Goal: Communication & Community: Answer question/provide support

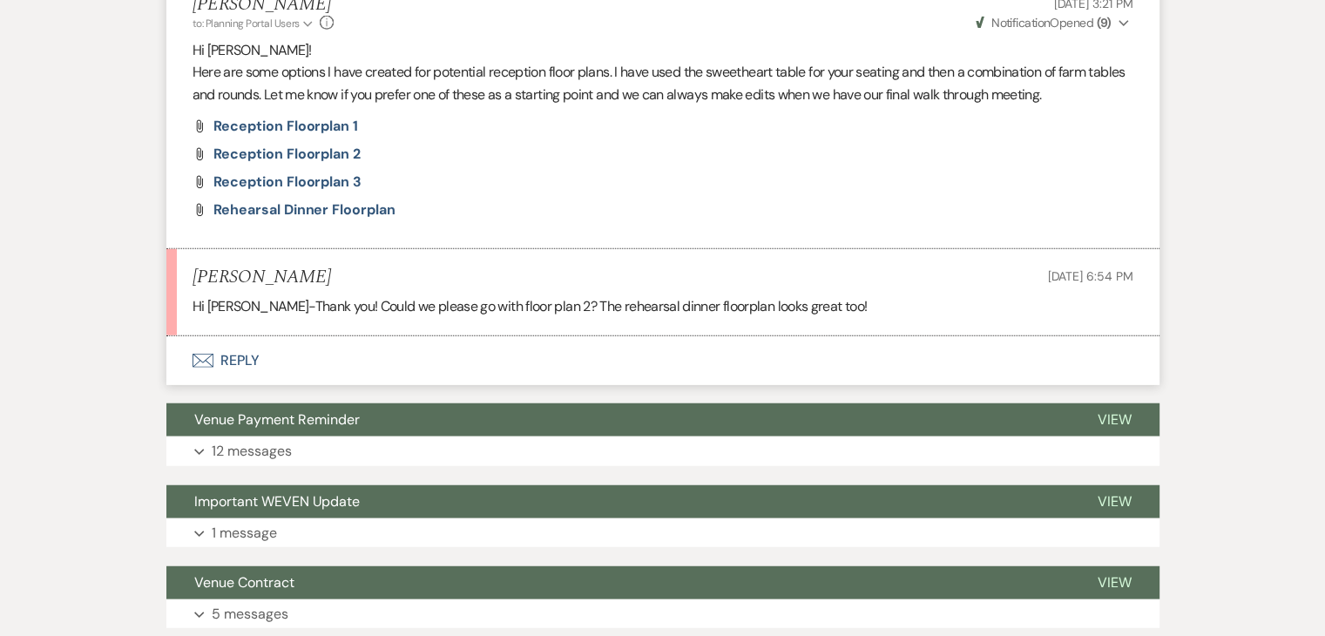
click at [234, 385] on button "Envelope Reply" at bounding box center [662, 360] width 993 height 49
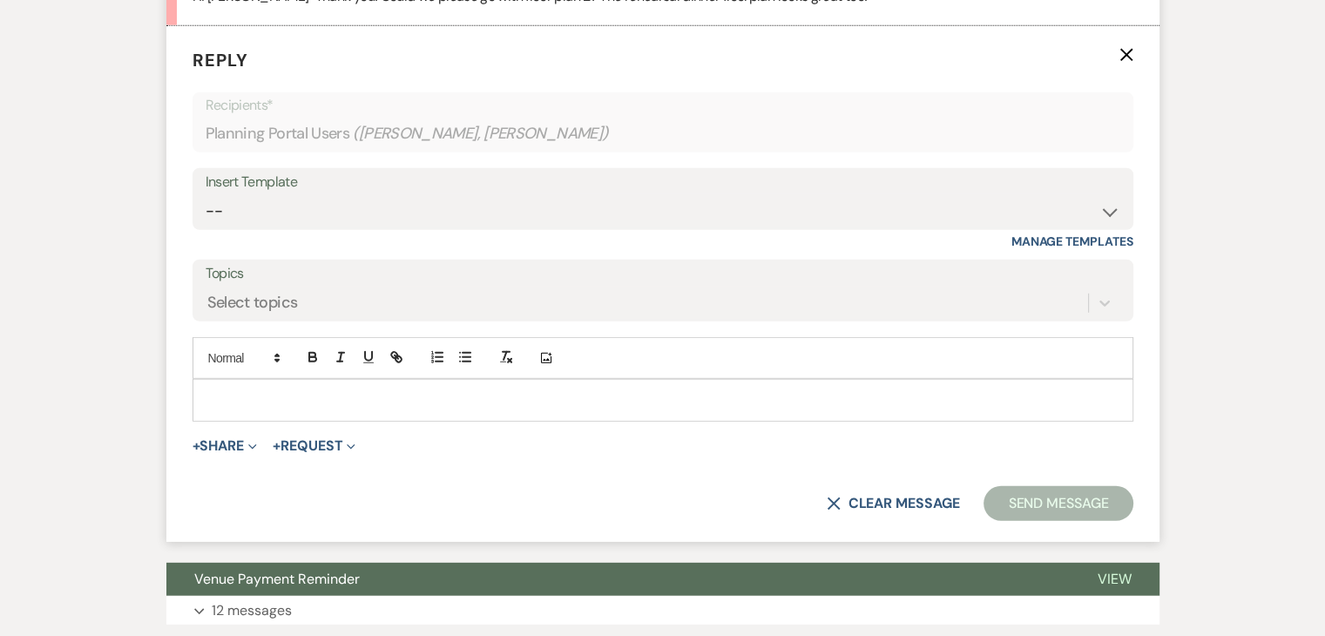
scroll to position [4894, 0]
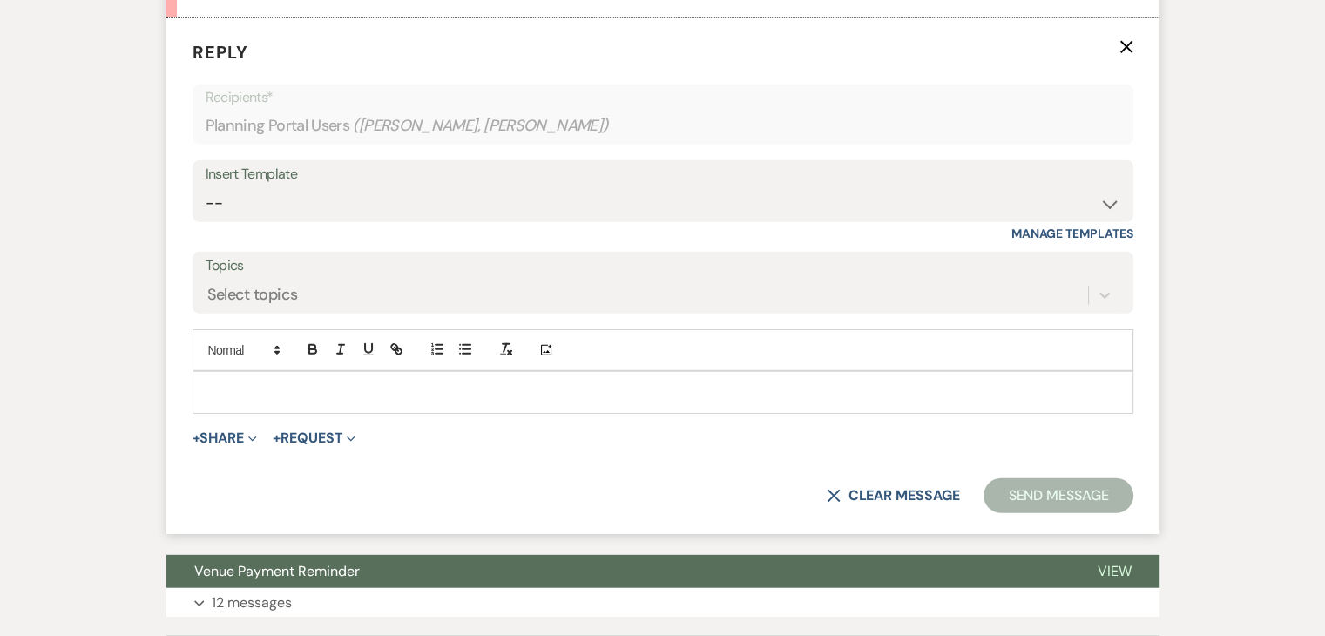
click at [248, 402] on p at bounding box center [663, 392] width 913 height 19
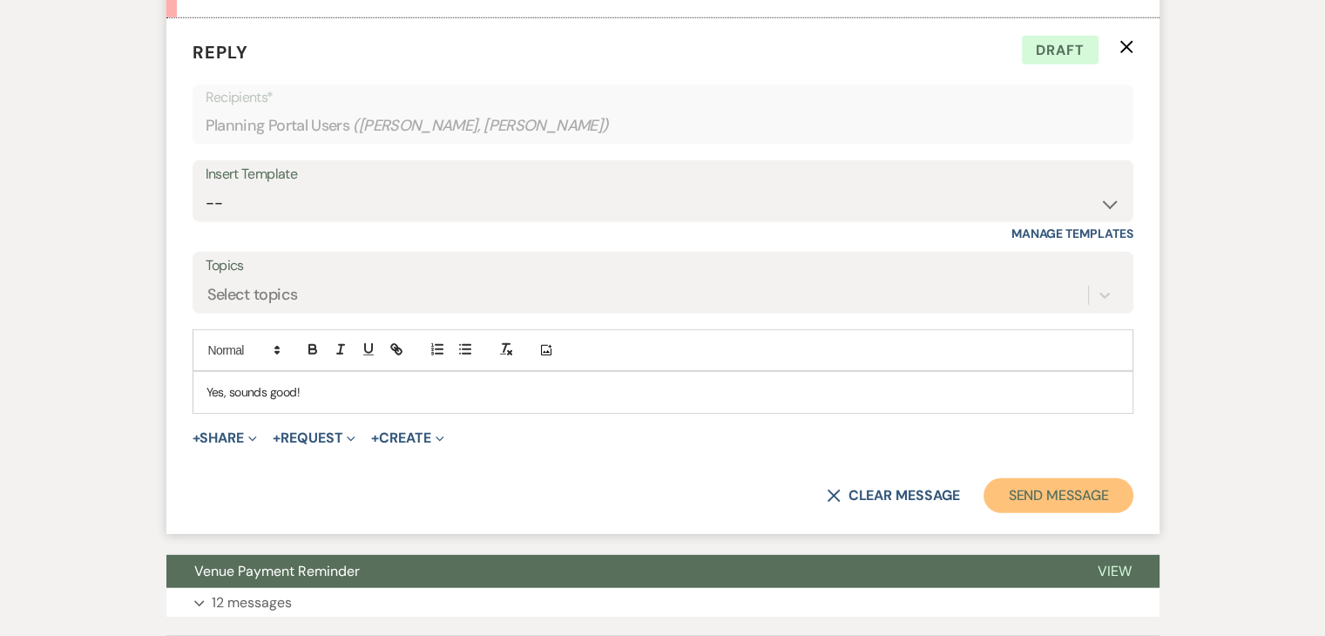
click at [1021, 513] on button "Send Message" at bounding box center [1058, 495] width 149 height 35
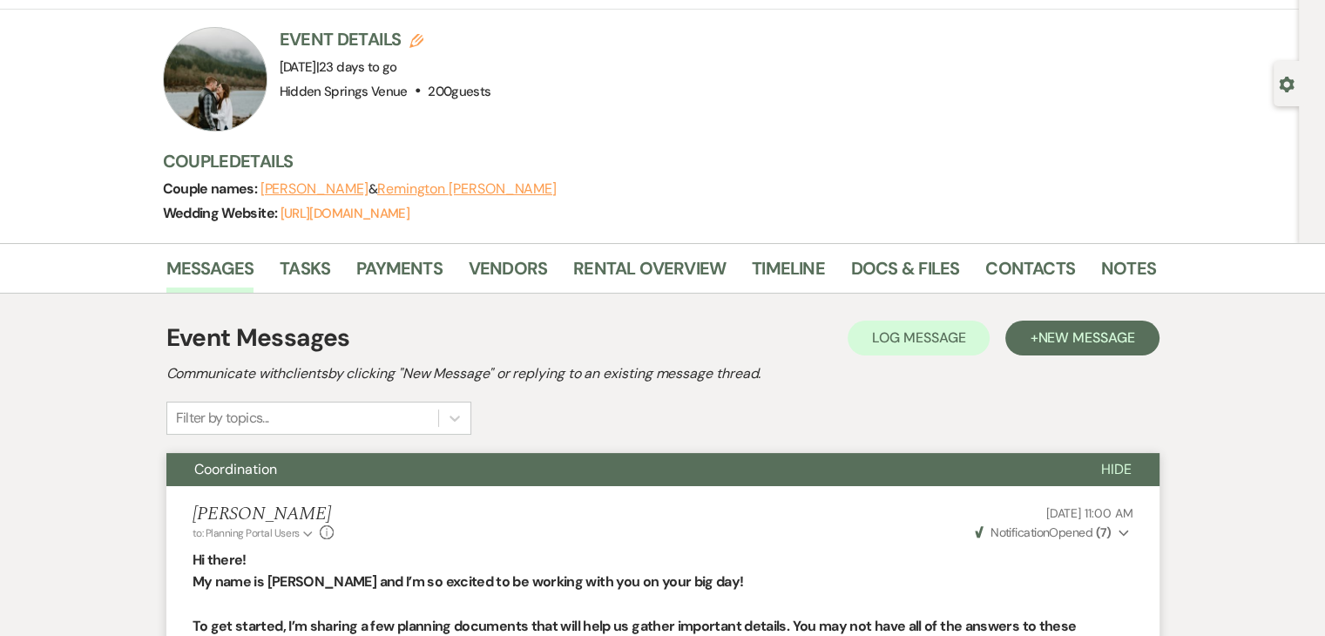
scroll to position [0, 0]
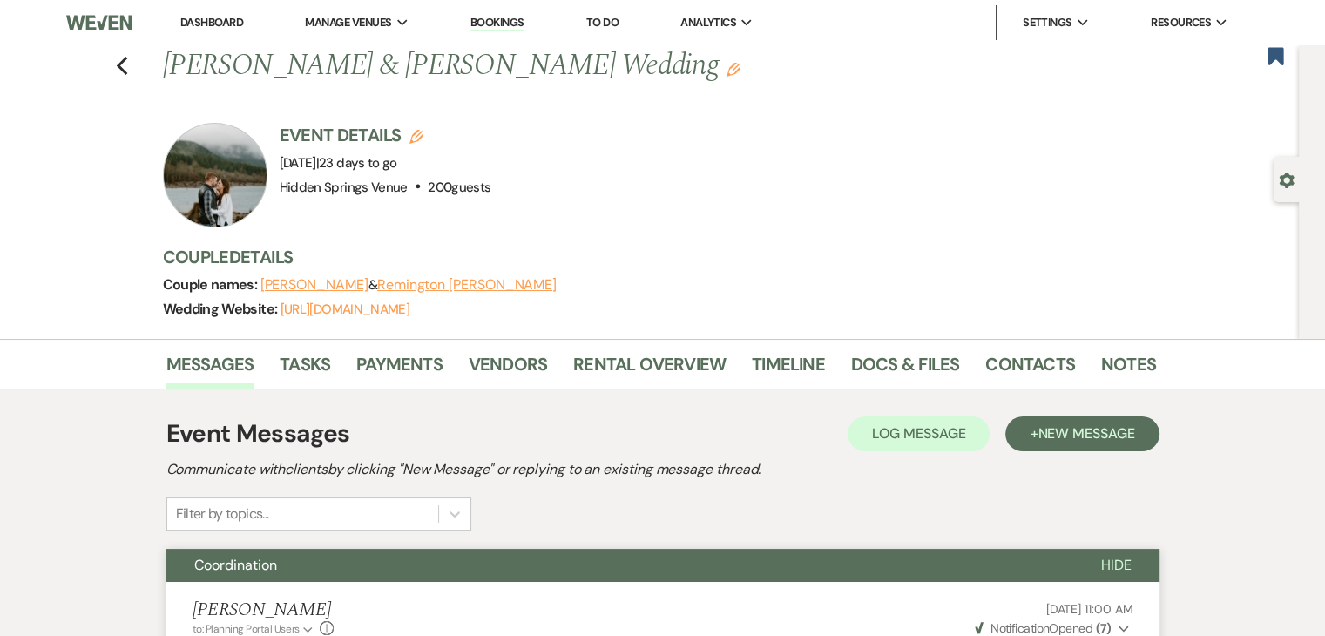
click at [238, 20] on link "Dashboard" at bounding box center [211, 22] width 63 height 15
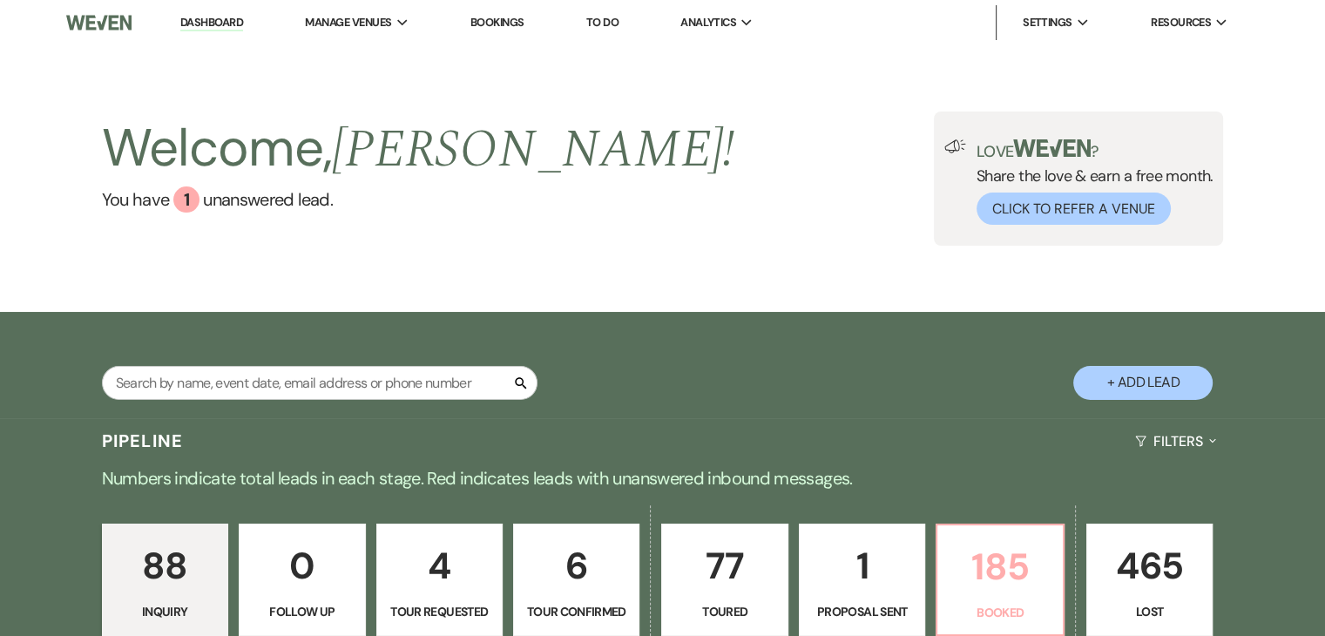
click at [982, 555] on p "185" at bounding box center [1000, 567] width 104 height 58
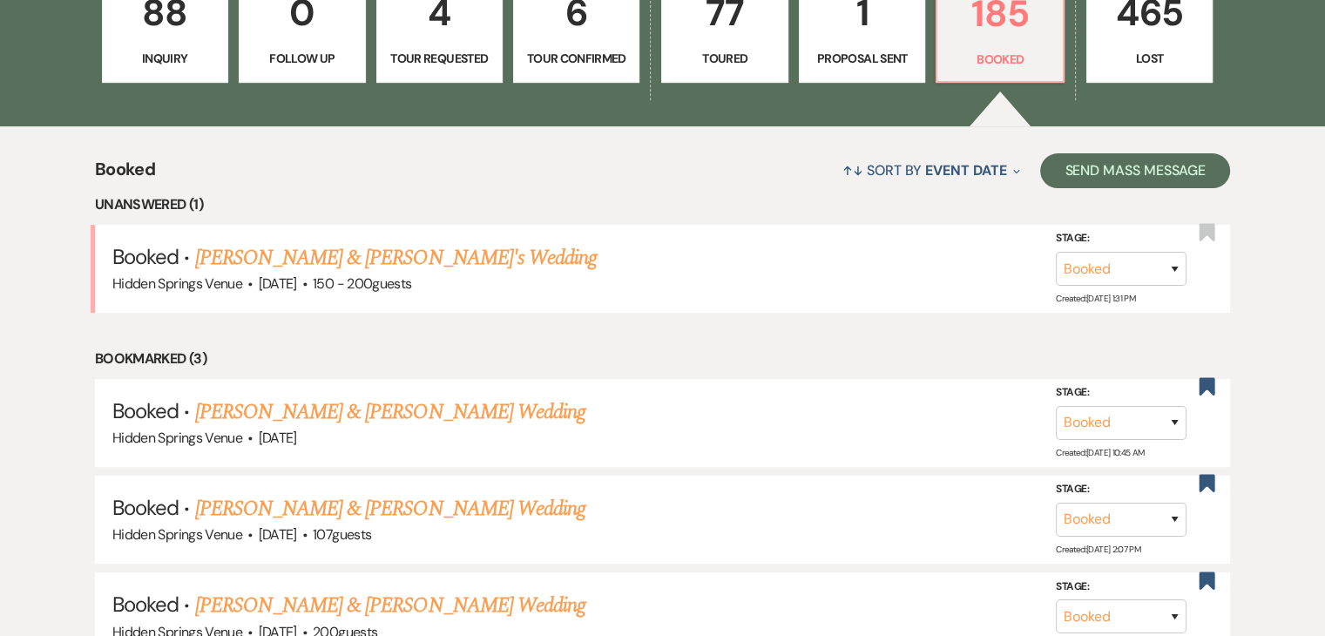
scroll to position [554, 0]
click at [484, 258] on link "[PERSON_NAME] & [PERSON_NAME]'s Wedding" at bounding box center [396, 256] width 403 height 31
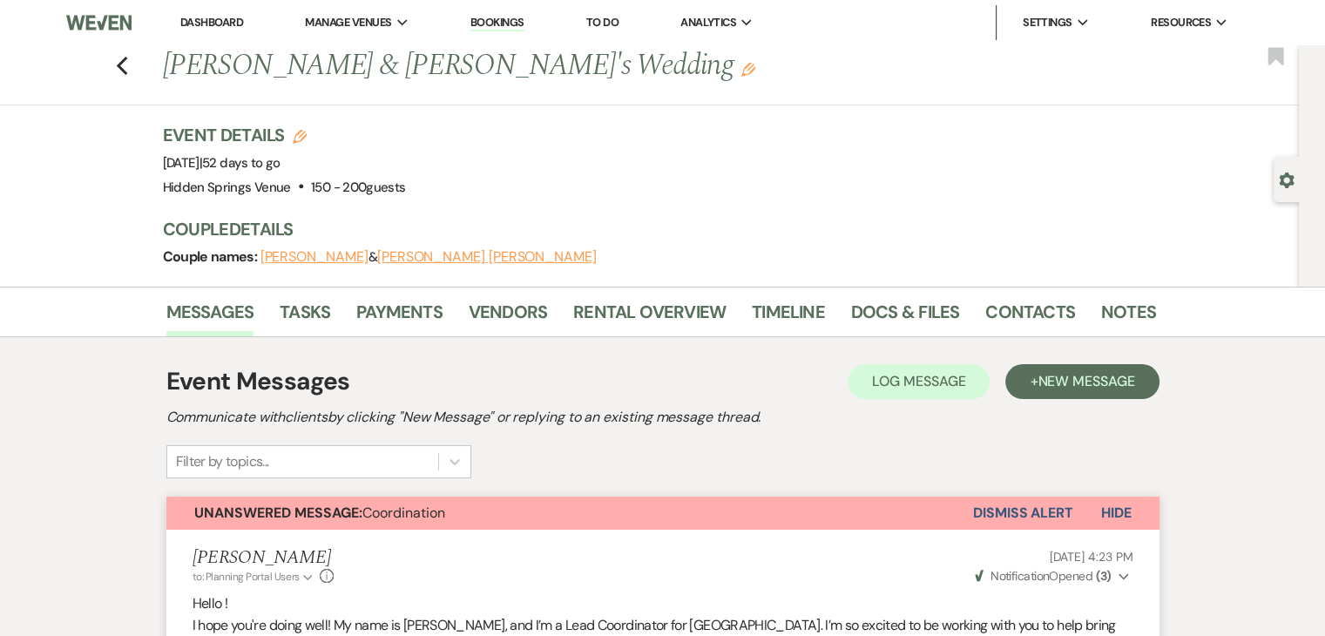
click at [234, 24] on link "Dashboard" at bounding box center [211, 22] width 63 height 15
